Goal: Task Accomplishment & Management: Manage account settings

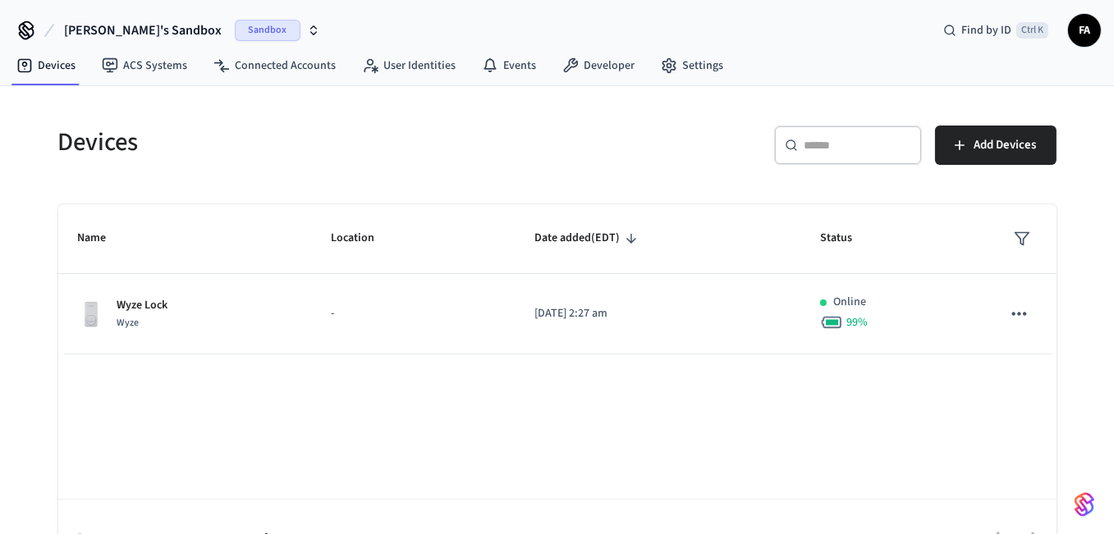
click at [235, 31] on span "Sandbox" at bounding box center [268, 30] width 66 height 21
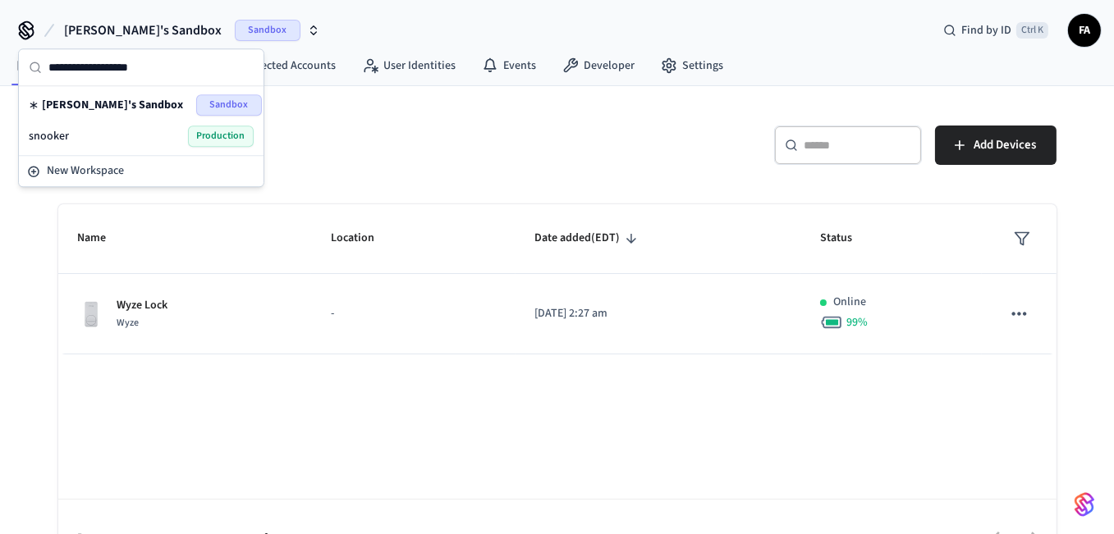
click at [119, 136] on div "snooker Production" at bounding box center [141, 136] width 225 height 21
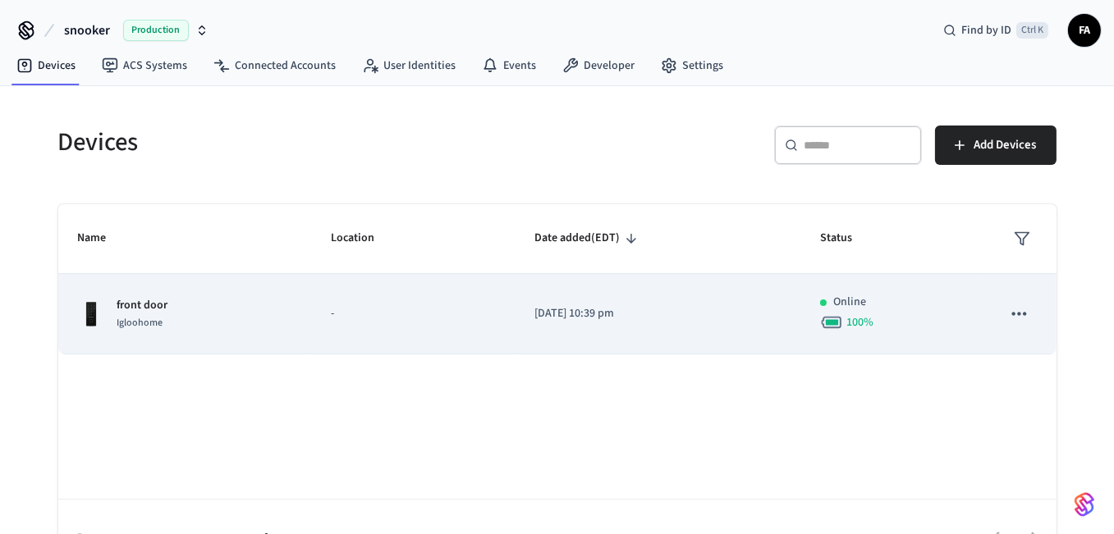
click at [392, 331] on td "-" at bounding box center [413, 314] width 204 height 80
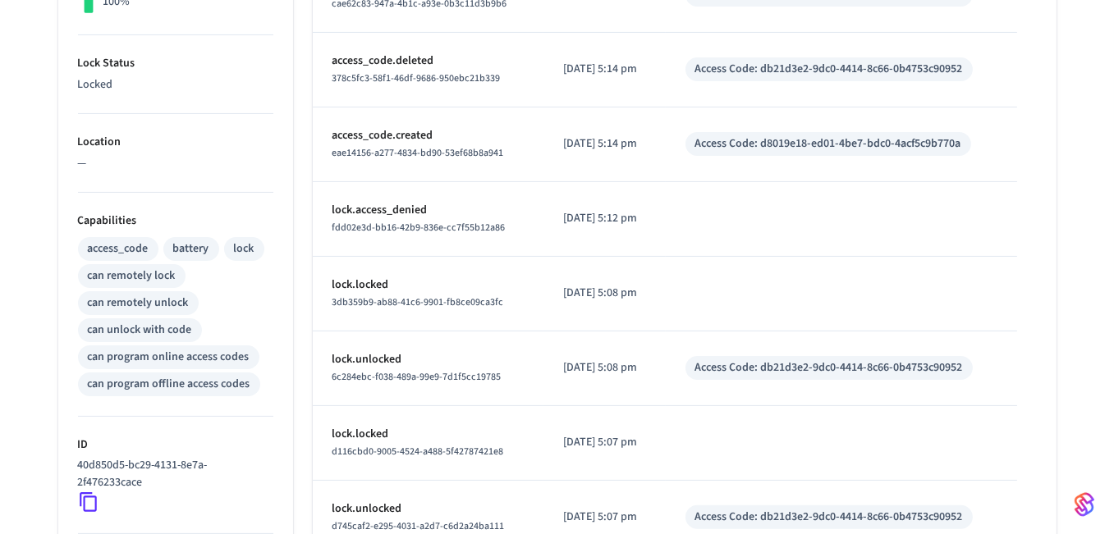
scroll to position [476, 0]
click at [206, 385] on div "can program offline access codes" at bounding box center [169, 383] width 163 height 17
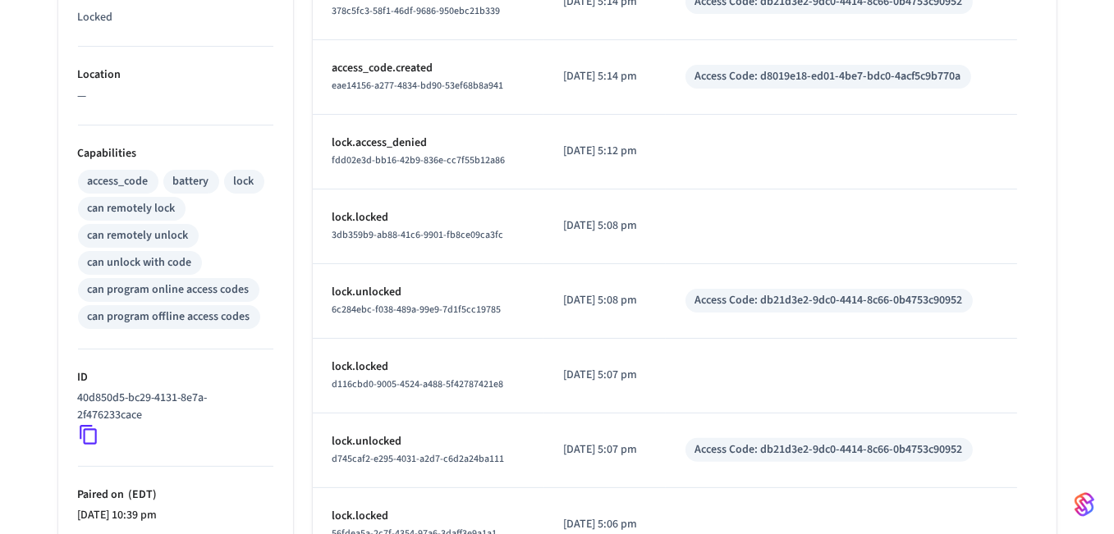
scroll to position [542, 0]
click at [172, 313] on div "can program offline access codes" at bounding box center [169, 317] width 163 height 17
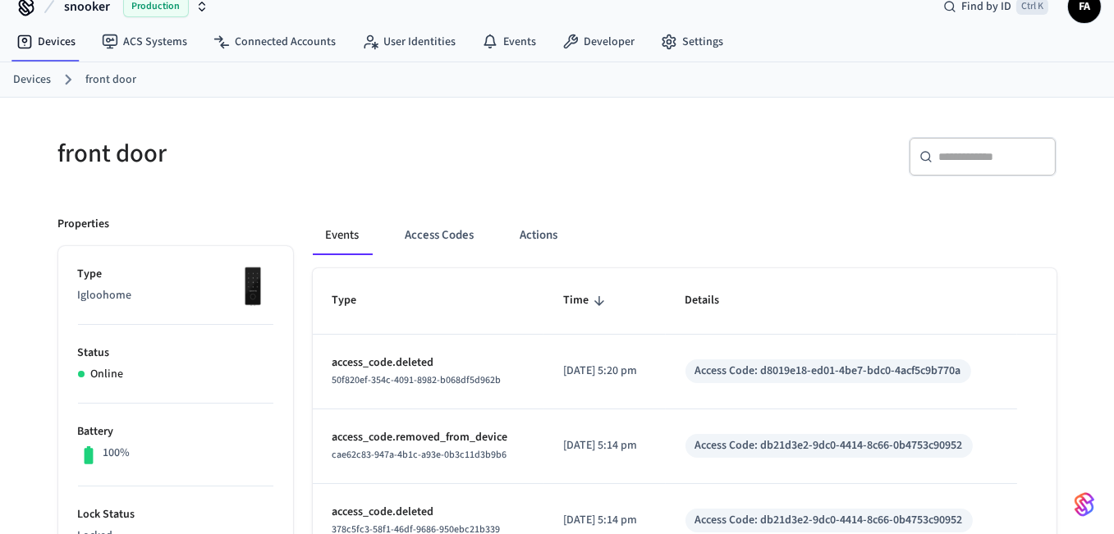
scroll to position [0, 0]
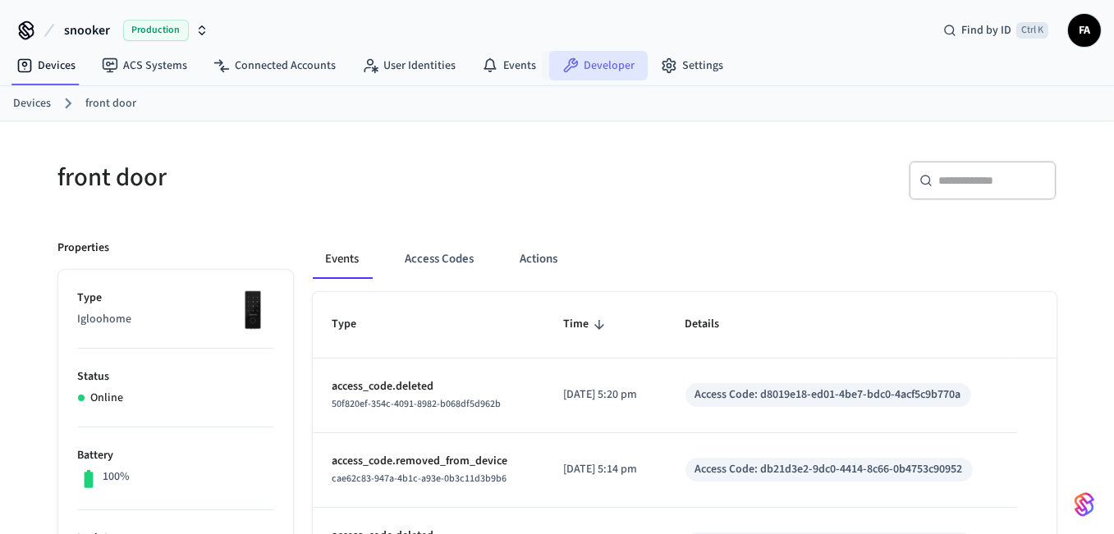
click at [598, 70] on link "Developer" at bounding box center [598, 66] width 99 height 30
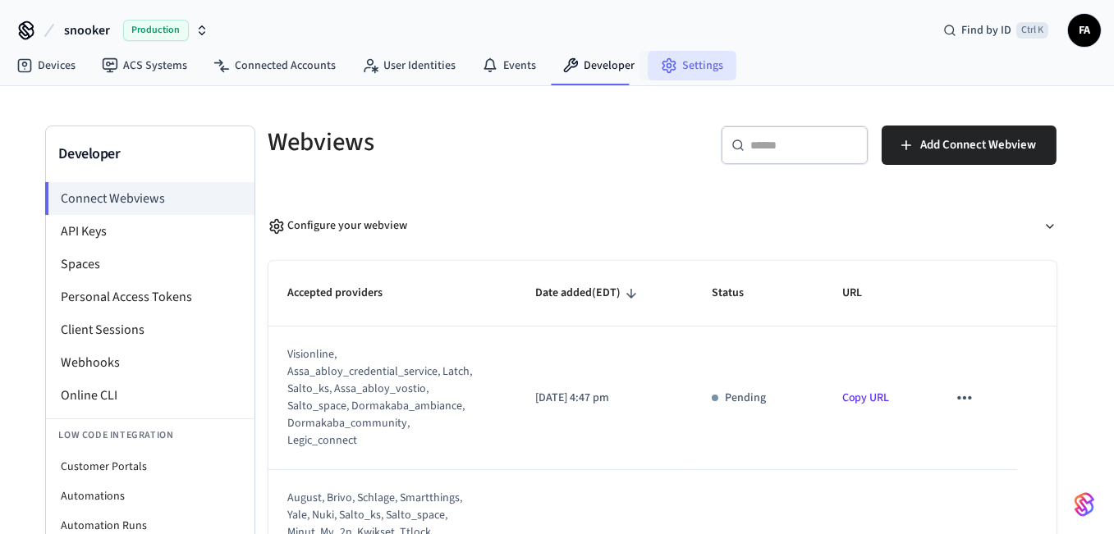
click at [679, 74] on link "Settings" at bounding box center [692, 66] width 89 height 30
